Goal: Information Seeking & Learning: Find specific fact

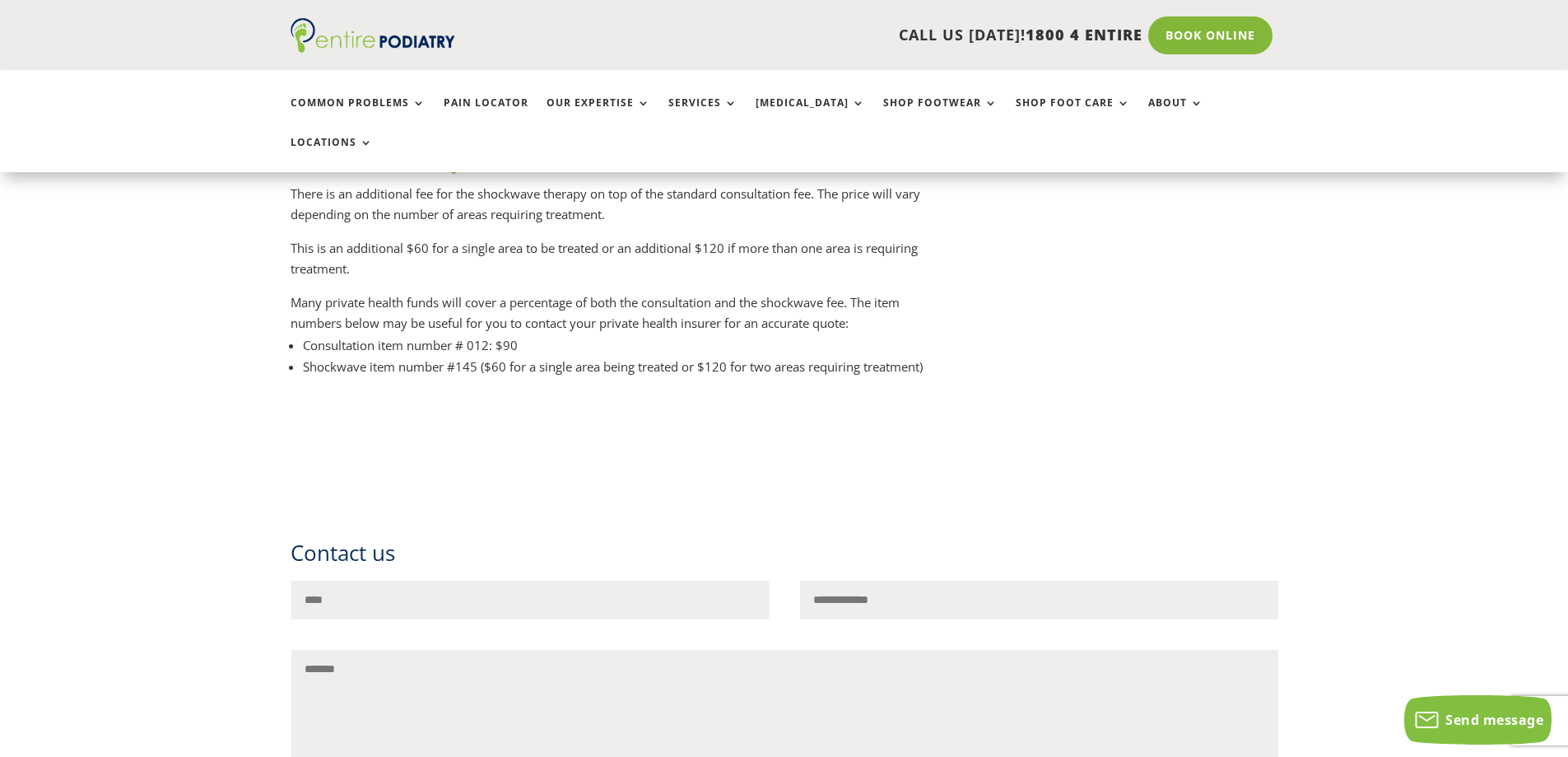
scroll to position [7970, 0]
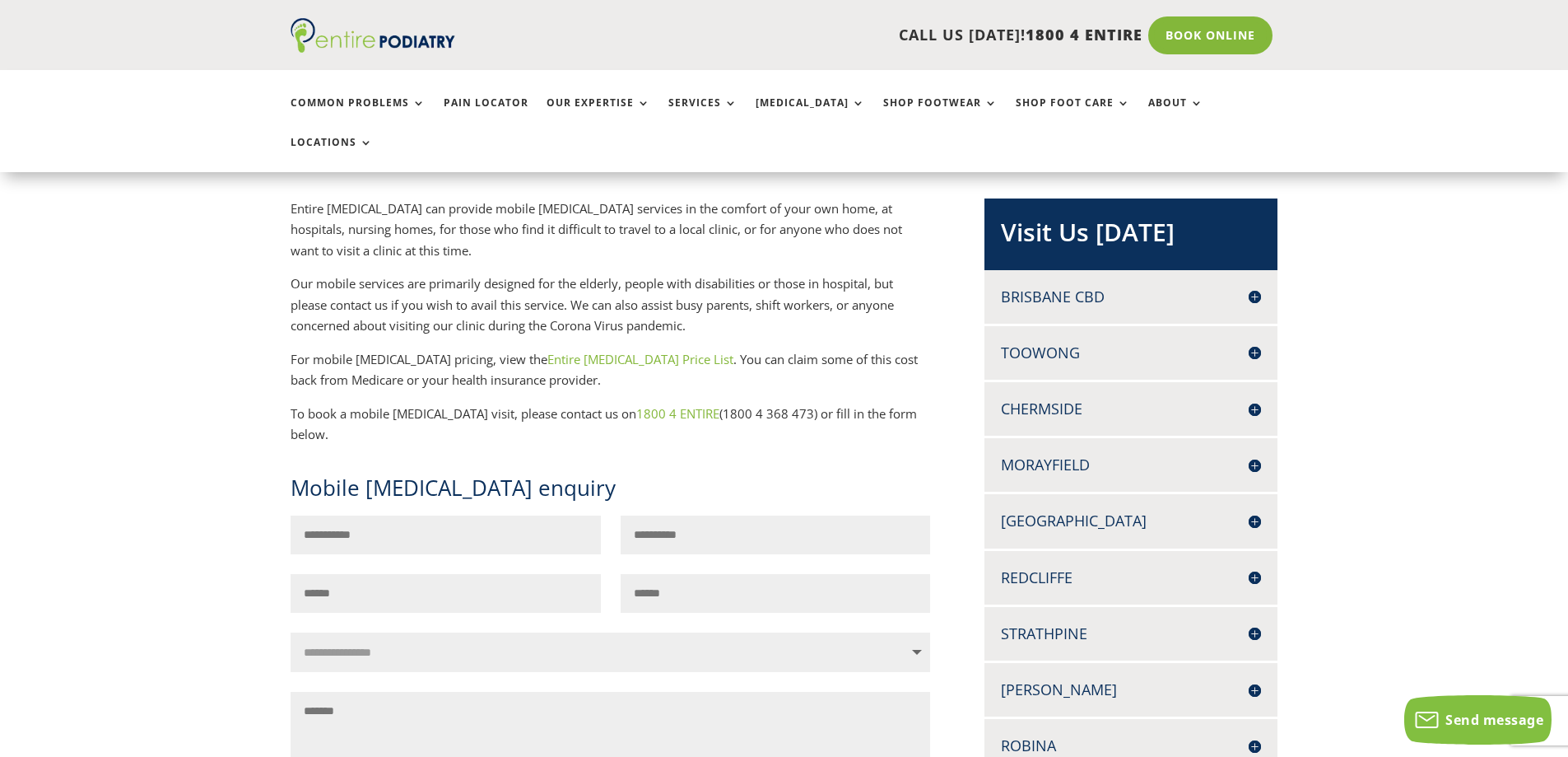
scroll to position [330, 0]
click at [574, 351] on link "Entire [MEDICAL_DATA] Price List" at bounding box center [641, 359] width 186 height 16
